Goal: Information Seeking & Learning: Understand process/instructions

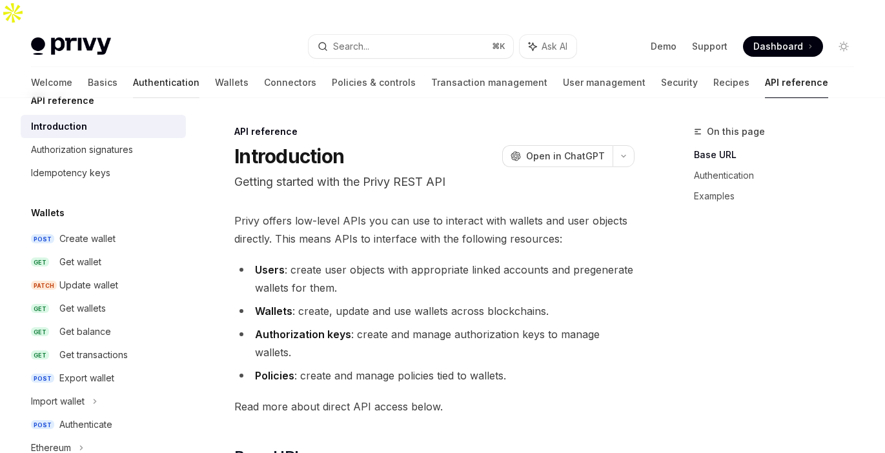
click at [133, 67] on link "Authentication" at bounding box center [166, 82] width 67 height 31
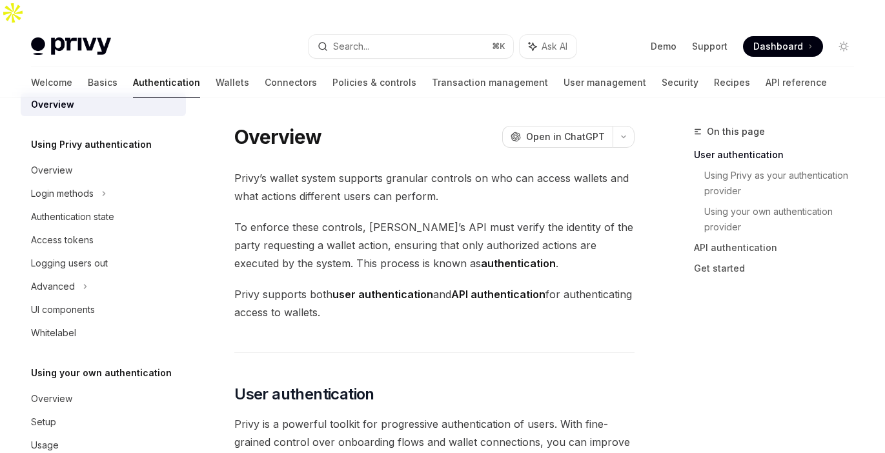
click at [27, 67] on div "Welcome Basics Authentication Wallets Connectors Policies & controls Transactio…" at bounding box center [442, 82] width 885 height 31
click at [88, 68] on link "Basics" at bounding box center [103, 82] width 30 height 31
type textarea "*"
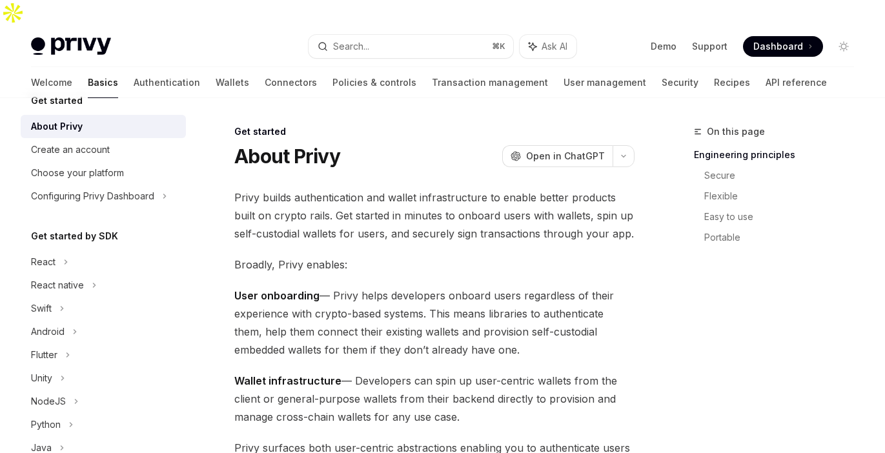
click at [88, 67] on link "Basics" at bounding box center [103, 82] width 30 height 31
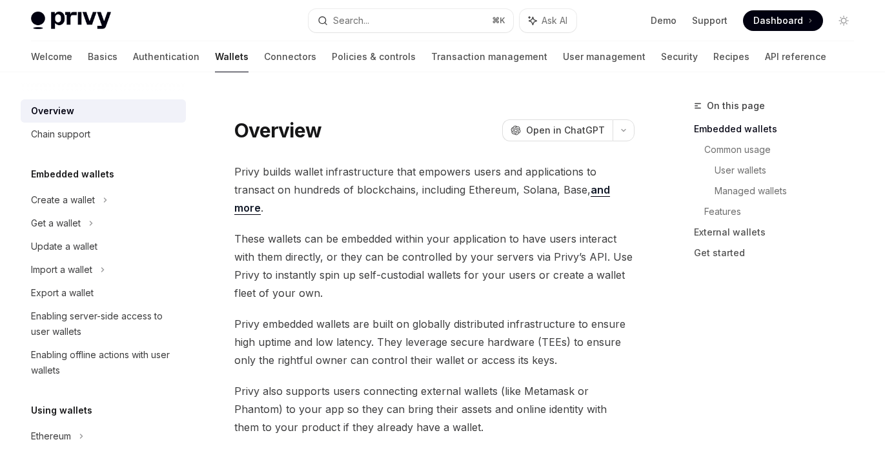
click at [215, 63] on link "Wallets" at bounding box center [232, 56] width 34 height 31
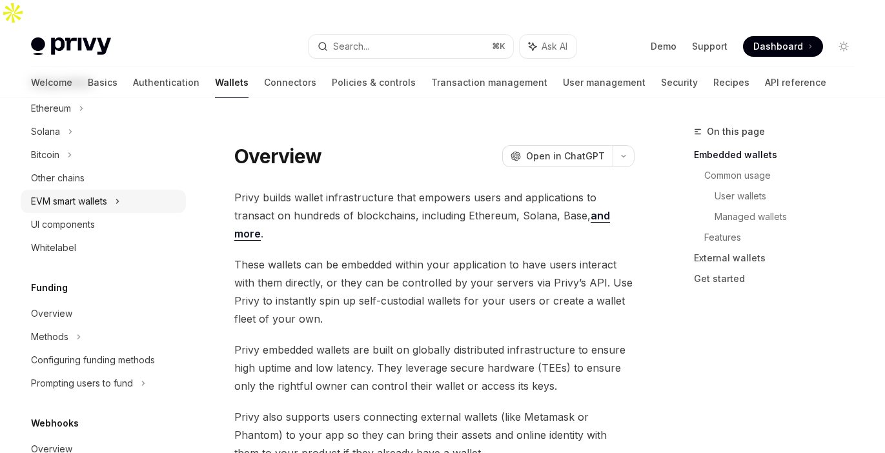
scroll to position [342, 0]
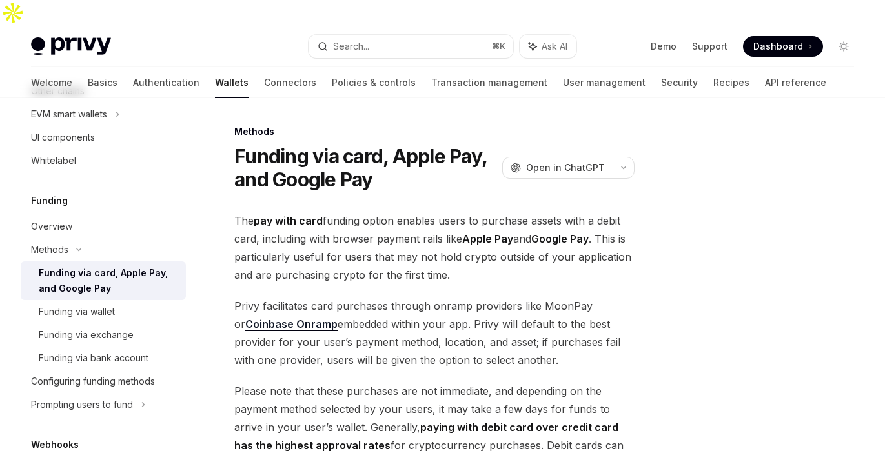
scroll to position [444, 0]
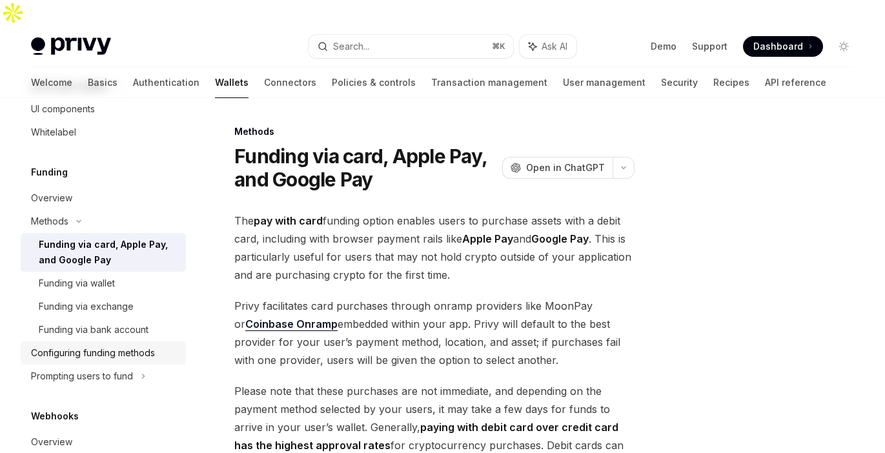
click at [101, 362] on link "Configuring funding methods" at bounding box center [103, 353] width 165 height 23
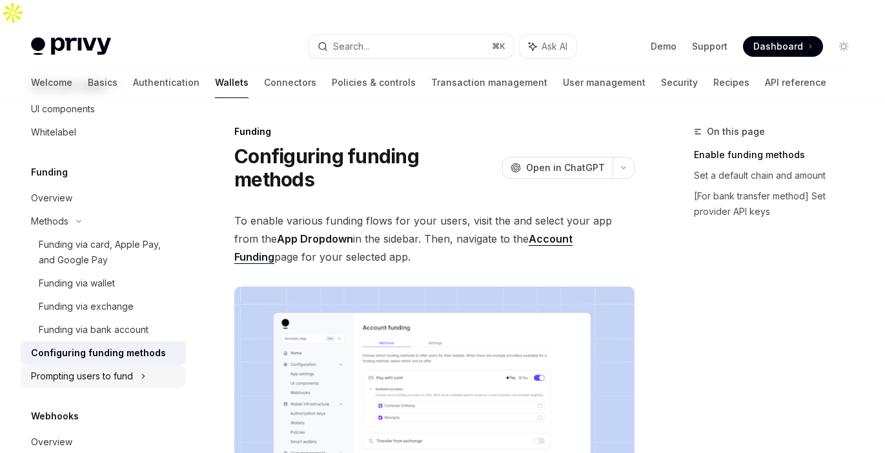
type textarea "*"
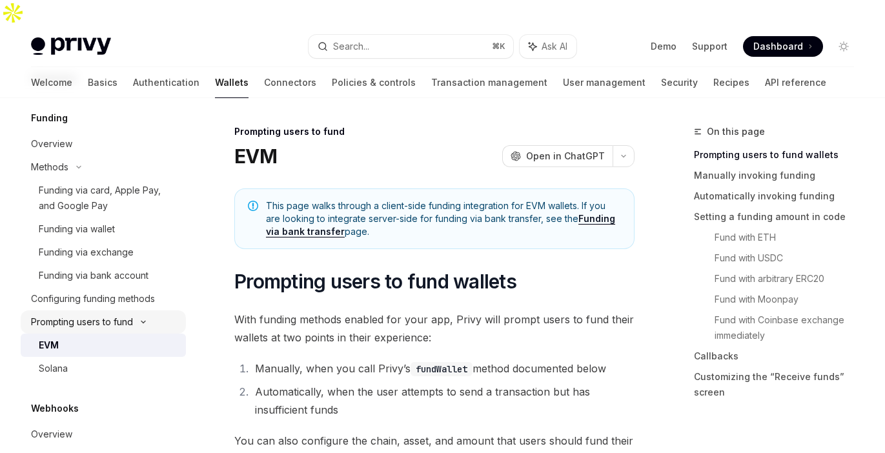
scroll to position [510, 0]
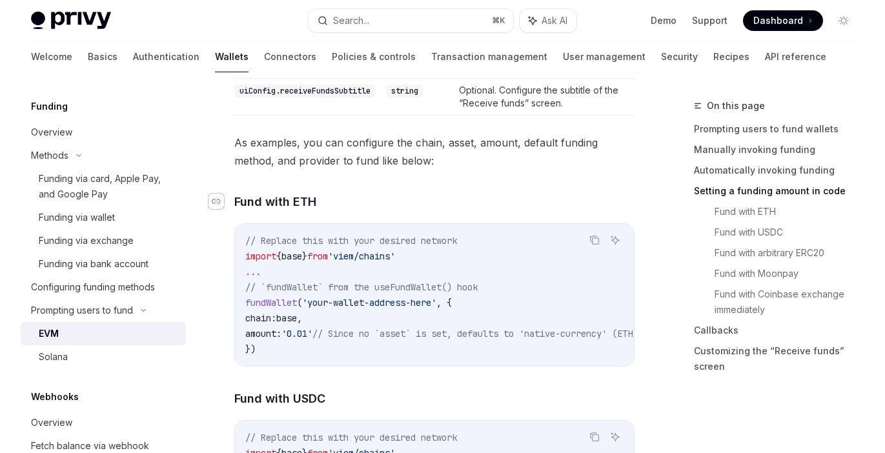
click at [218, 205] on icon "Navigate to header" at bounding box center [216, 202] width 9 height 8
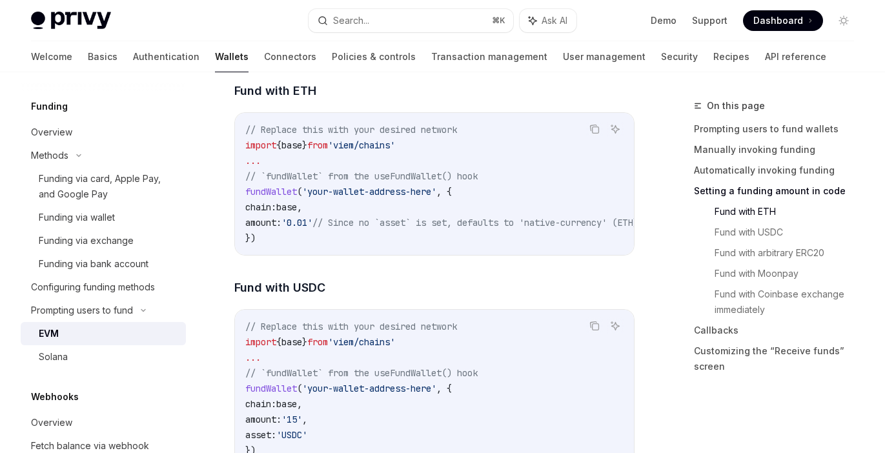
scroll to position [1928, 0]
